Goal: Navigation & Orientation: Find specific page/section

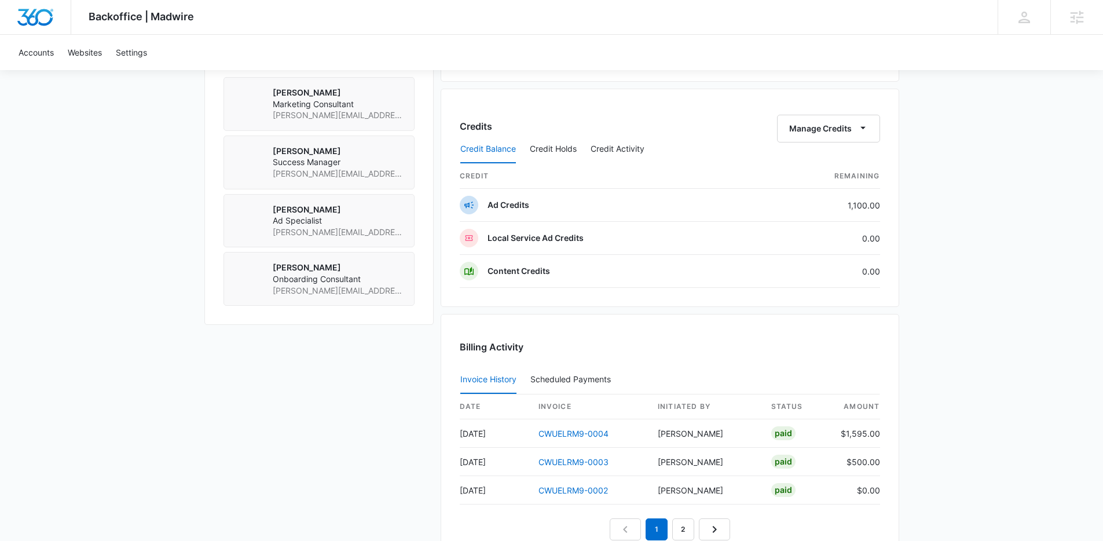
scroll to position [997, 0]
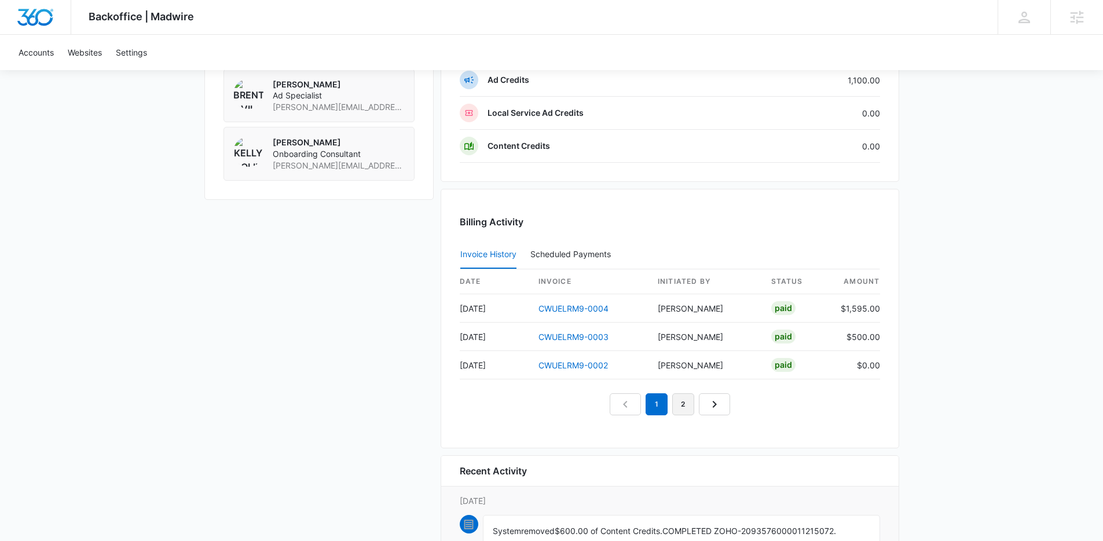
click at [686, 405] on link "2" at bounding box center [683, 404] width 22 height 22
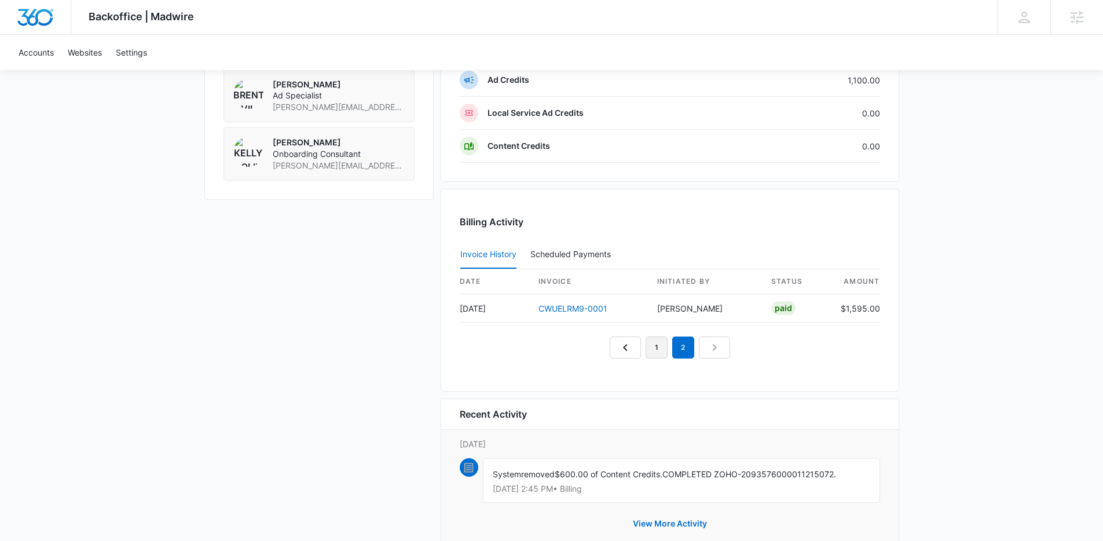
click at [658, 351] on link "1" at bounding box center [656, 347] width 22 height 22
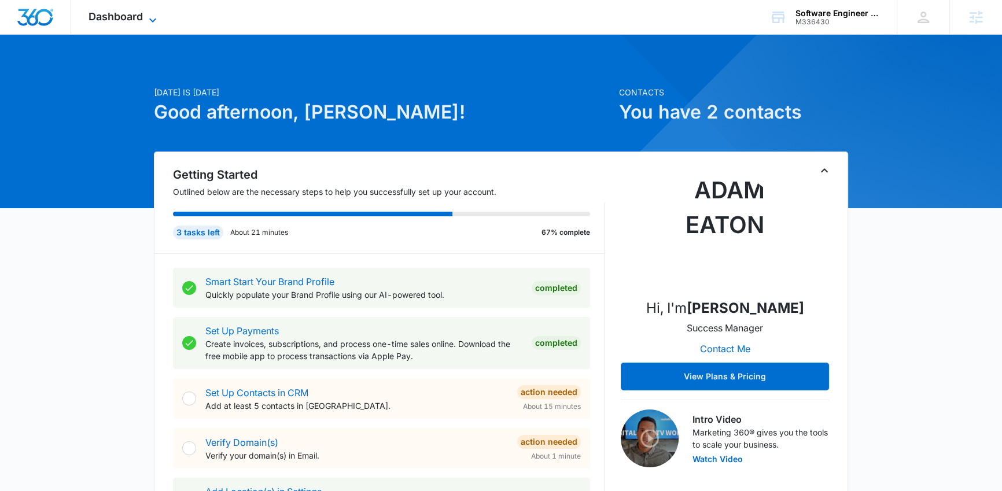
click at [159, 23] on icon at bounding box center [153, 20] width 14 height 14
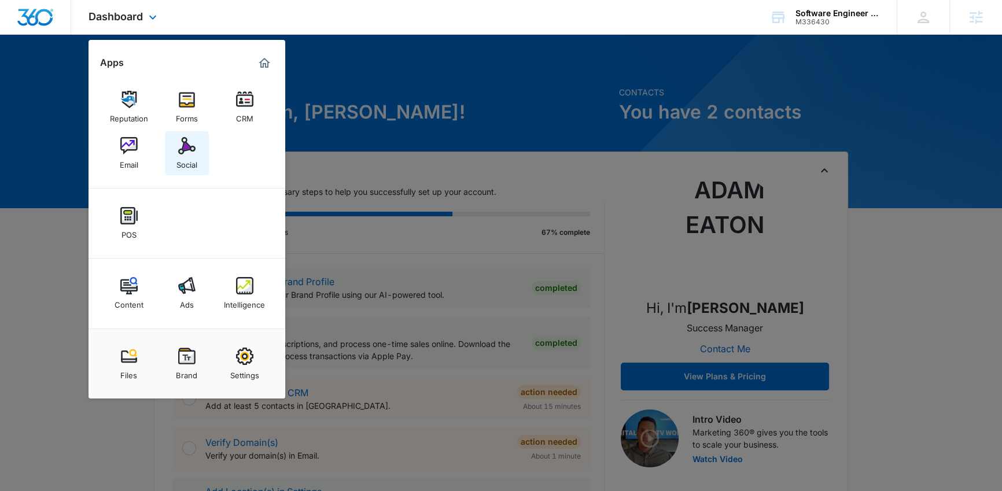
click at [185, 143] on img at bounding box center [186, 145] width 17 height 17
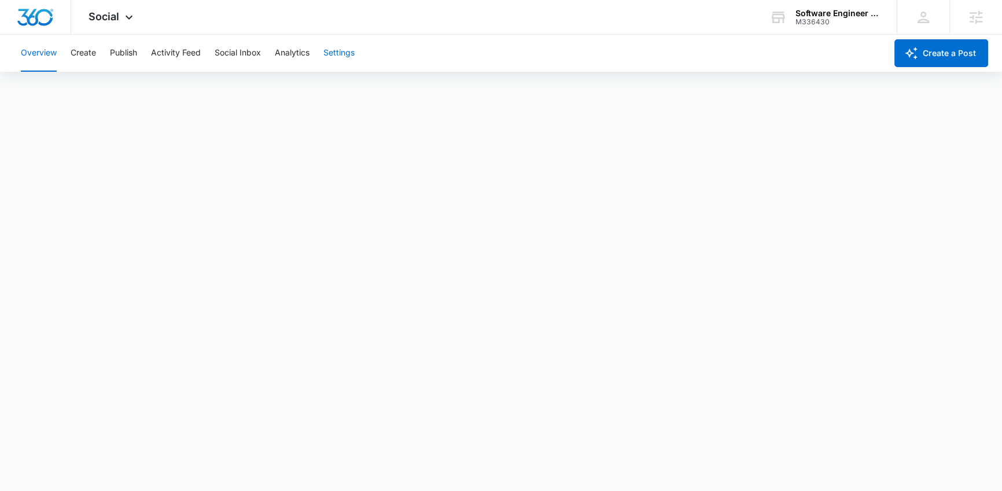
click at [341, 58] on button "Settings" at bounding box center [339, 53] width 31 height 37
click at [321, 53] on div "Overview Create Publish Activity Feed Social Inbox Analytics Settings" at bounding box center [450, 53] width 873 height 37
click at [328, 52] on button "Settings" at bounding box center [339, 53] width 31 height 37
click at [85, 58] on button "Create" at bounding box center [83, 53] width 25 height 37
click at [121, 54] on button "Publish" at bounding box center [123, 53] width 27 height 37
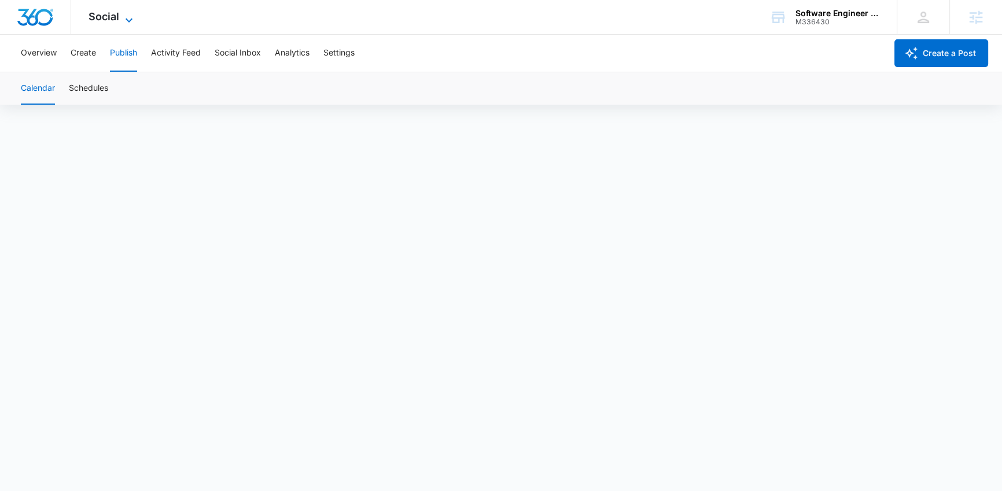
click at [104, 21] on span "Social" at bounding box center [104, 16] width 31 height 12
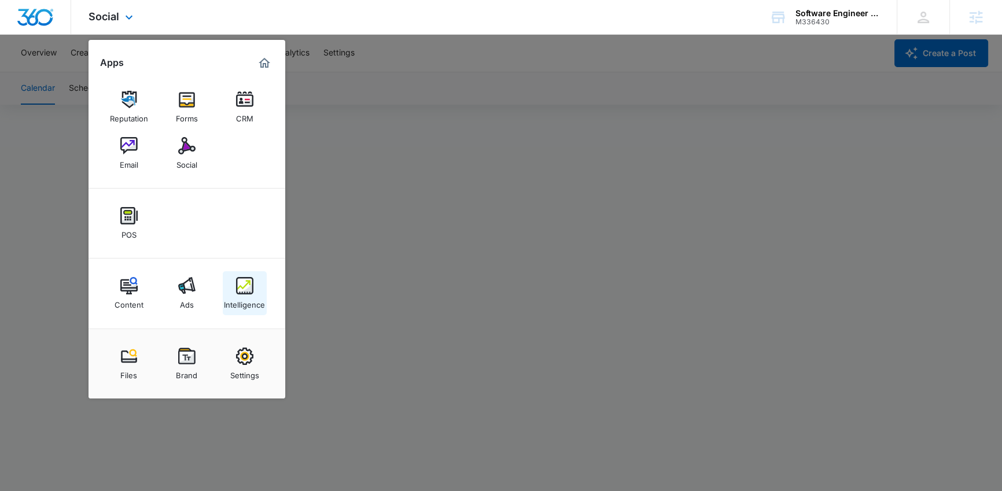
click at [244, 295] on div "Intelligence" at bounding box center [244, 302] width 41 height 15
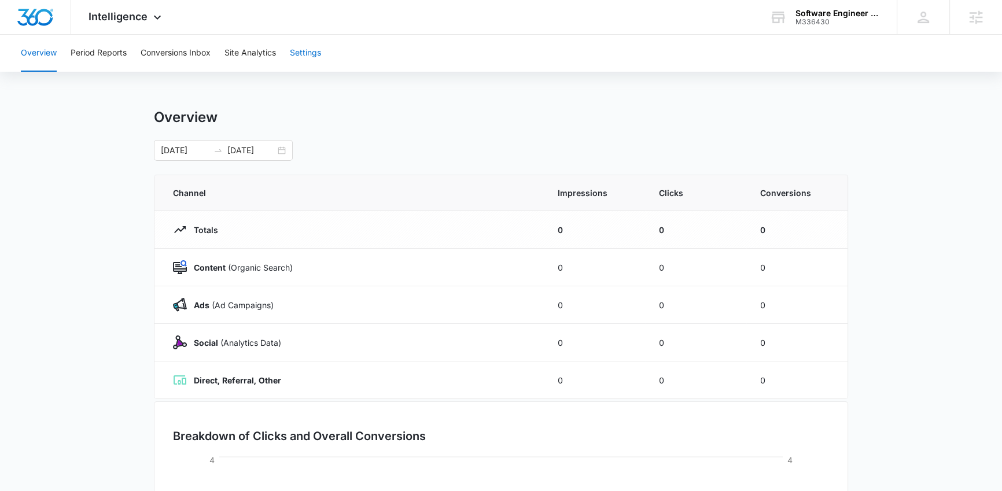
click at [306, 59] on button "Settings" at bounding box center [305, 53] width 31 height 37
